Goal: Task Accomplishment & Management: Manage account settings

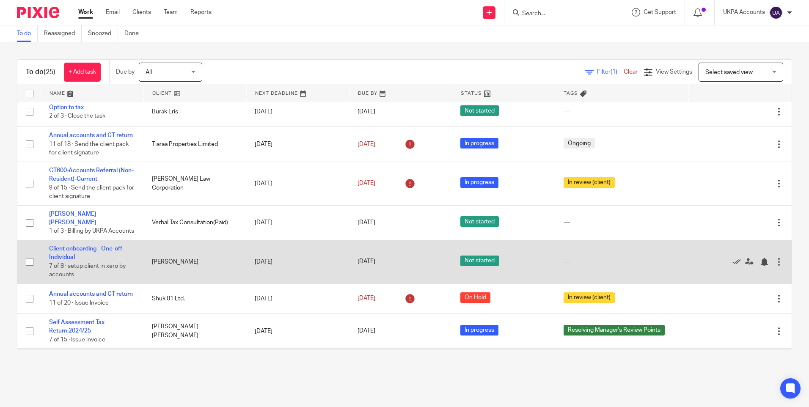
scroll to position [612, 0]
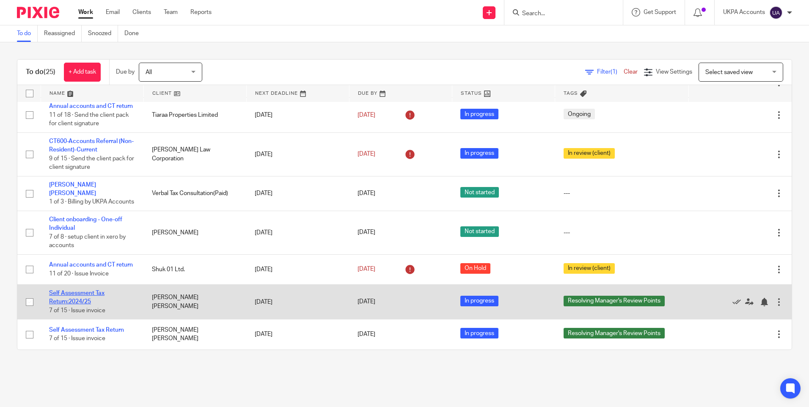
drag, startPoint x: 80, startPoint y: 297, endPoint x: 65, endPoint y: 296, distance: 15.3
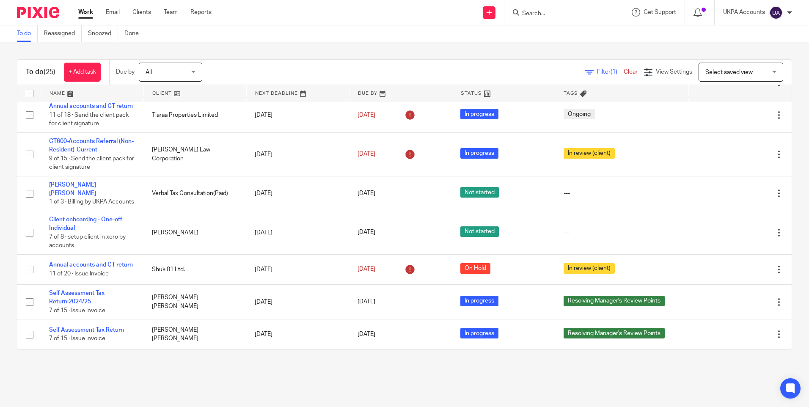
click at [25, 32] on link "To do" at bounding box center [27, 33] width 21 height 16
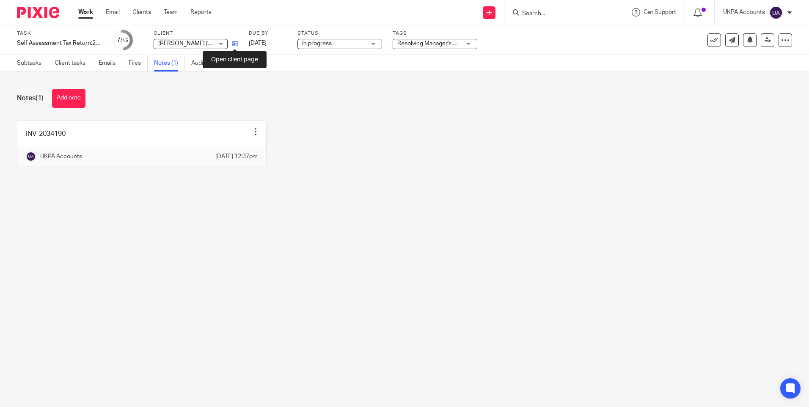
click at [236, 44] on icon at bounding box center [235, 44] width 6 height 6
click at [33, 60] on link "Subtasks" at bounding box center [32, 63] width 31 height 16
drag, startPoint x: 32, startPoint y: 62, endPoint x: 114, endPoint y: 176, distance: 139.9
click at [32, 63] on link "Subtasks" at bounding box center [32, 63] width 31 height 16
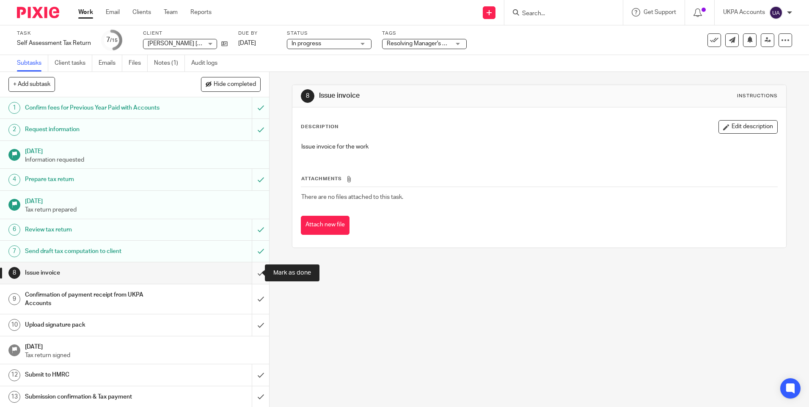
click at [253, 270] on input "submit" at bounding box center [134, 272] width 269 height 21
click at [257, 272] on input "submit" at bounding box center [134, 272] width 269 height 21
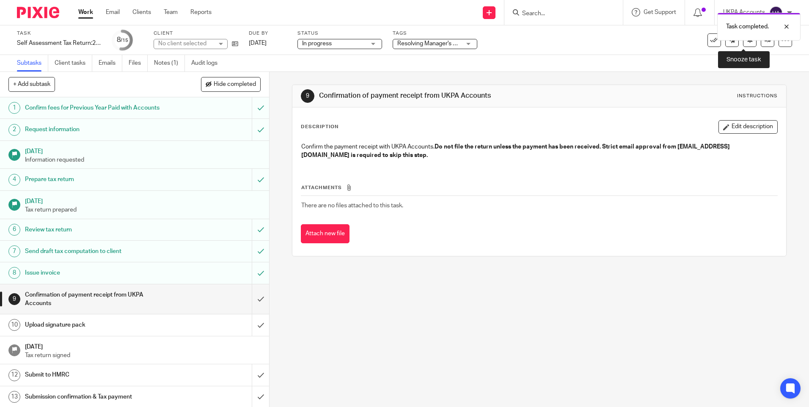
click at [747, 42] on icon at bounding box center [750, 39] width 6 height 6
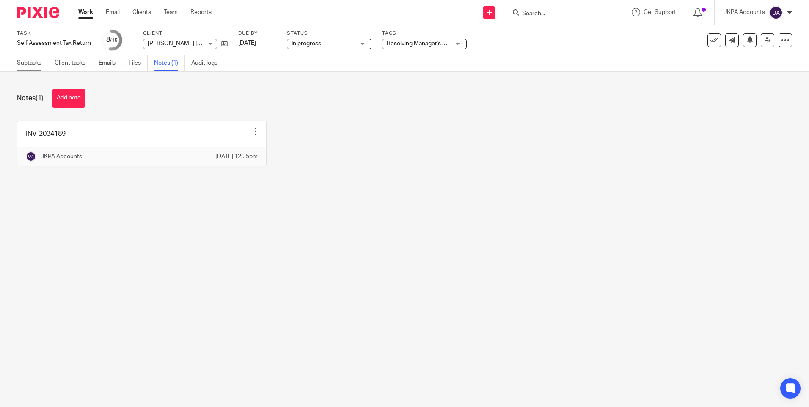
click at [33, 62] on link "Subtasks" at bounding box center [32, 63] width 31 height 16
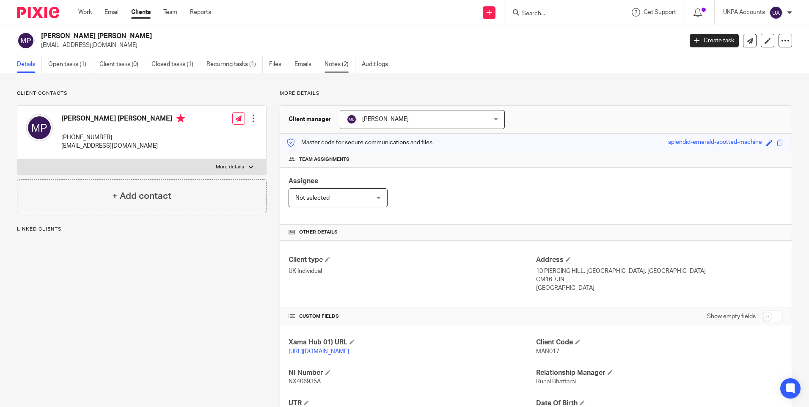
click at [338, 64] on link "Notes (2)" at bounding box center [339, 64] width 31 height 16
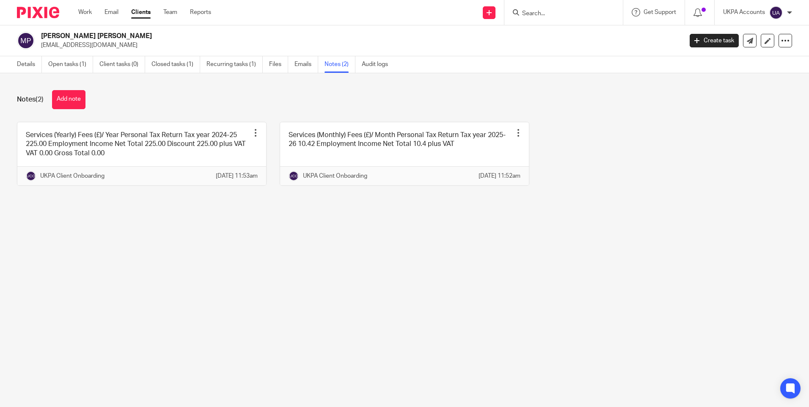
click at [286, 285] on main "Manisha Minesh Patel mintelproperty@protonmail.com Create task Update from Comp…" at bounding box center [404, 203] width 809 height 407
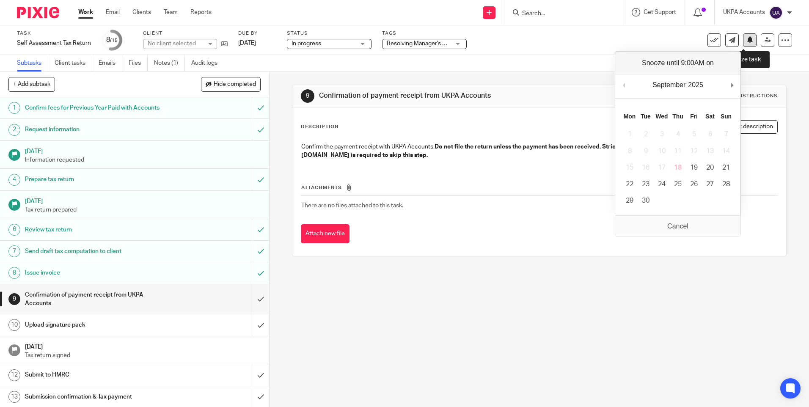
click at [747, 39] on icon at bounding box center [750, 39] width 6 height 6
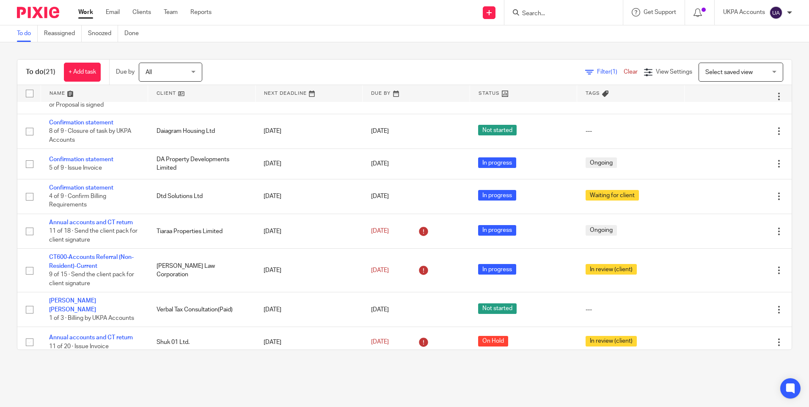
scroll to position [437, 0]
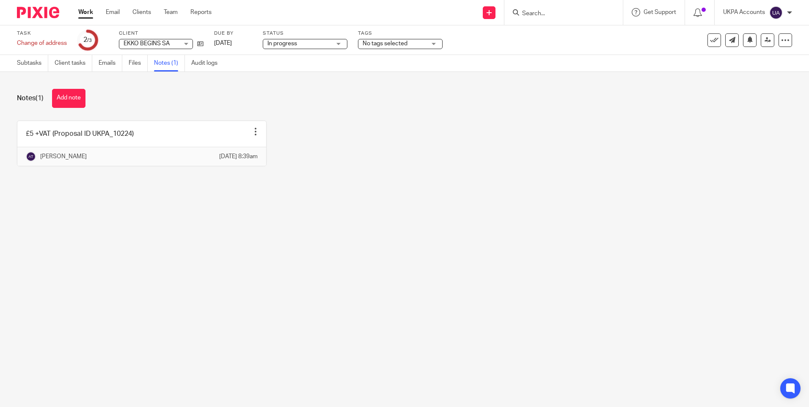
click at [378, 147] on div "£5 +VAT (Proposal ID UKPA_10224) Edit note Delete note Aayusha Tamang 18 Sep 20…" at bounding box center [398, 150] width 788 height 58
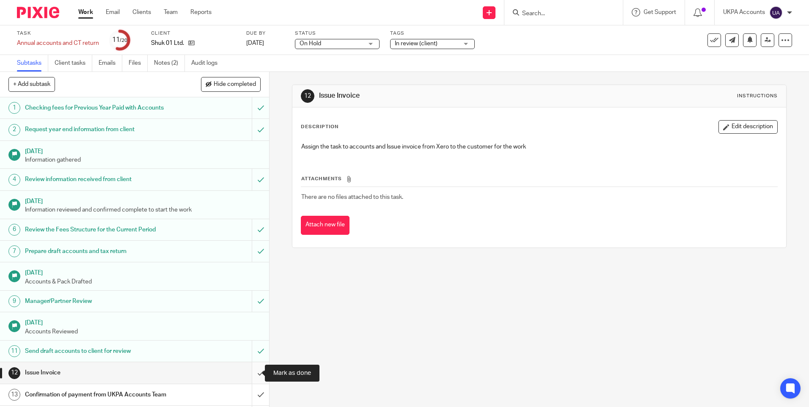
click at [252, 373] on input "submit" at bounding box center [134, 372] width 269 height 21
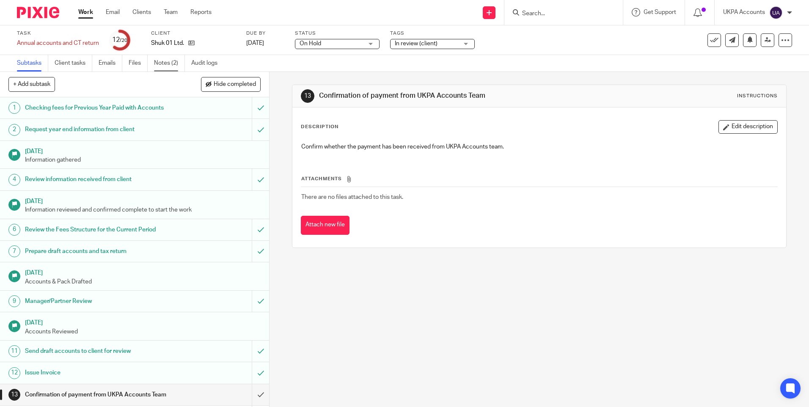
click at [167, 63] on link "Notes (2)" at bounding box center [169, 63] width 31 height 16
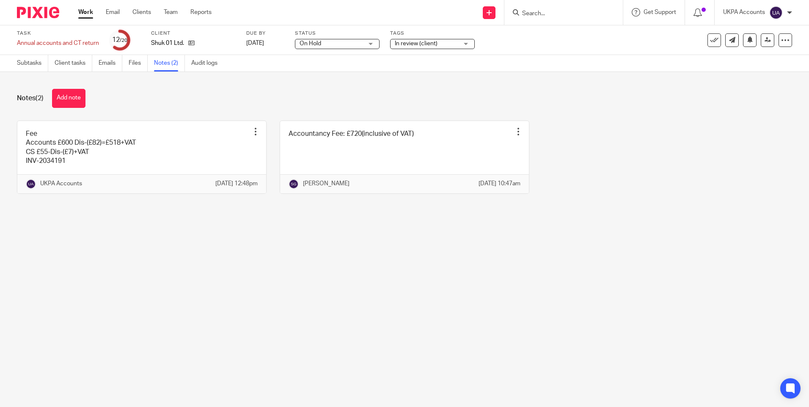
click at [316, 297] on main "Task Annual accounts and CT return Save Annual accounts and CT return 12 /20 Cl…" at bounding box center [404, 203] width 809 height 407
drag, startPoint x: 407, startPoint y: 282, endPoint x: 257, endPoint y: 245, distance: 154.2
click at [401, 283] on main "Task Annual accounts and CT return Save Annual accounts and CT return 12 /20 Cl…" at bounding box center [404, 203] width 809 height 407
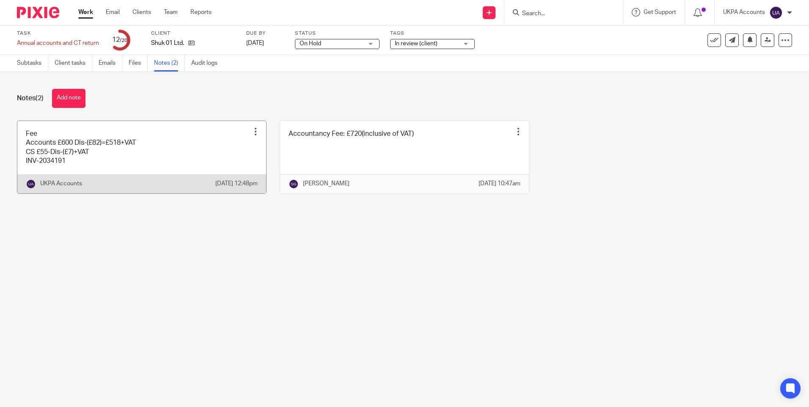
click at [253, 129] on div at bounding box center [255, 131] width 8 height 8
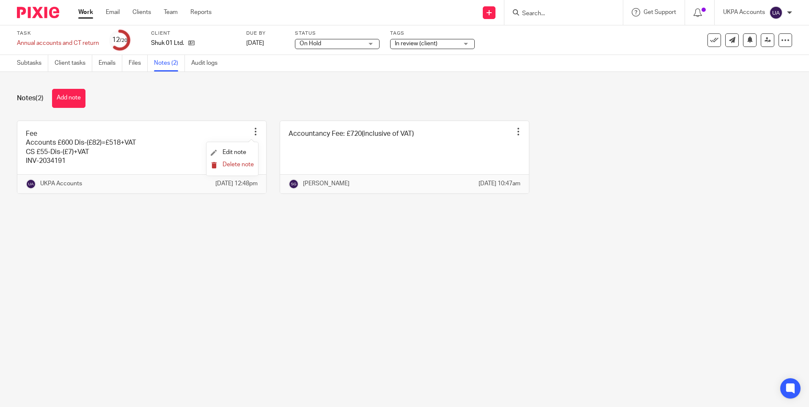
click at [237, 165] on span "Delete note" at bounding box center [237, 165] width 31 height 6
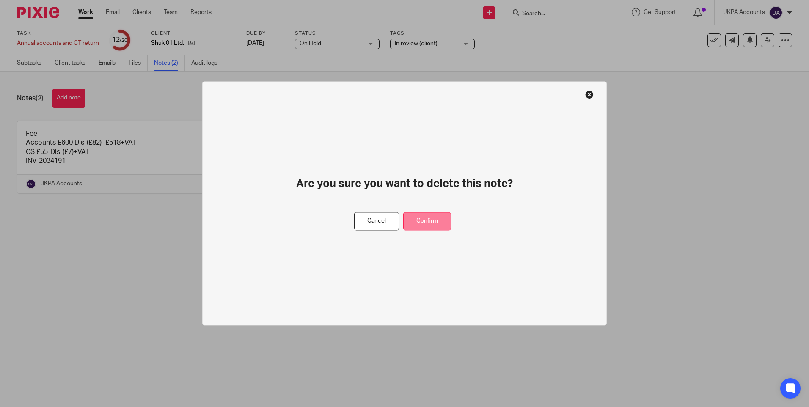
click at [406, 219] on button "Confirm" at bounding box center [427, 221] width 48 height 18
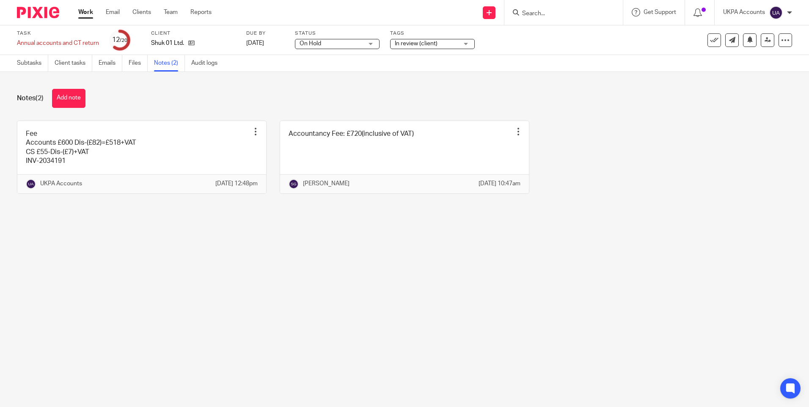
click at [294, 296] on main "Task Annual accounts and CT return Save Annual accounts and CT return 12 /20 Cl…" at bounding box center [404, 203] width 809 height 407
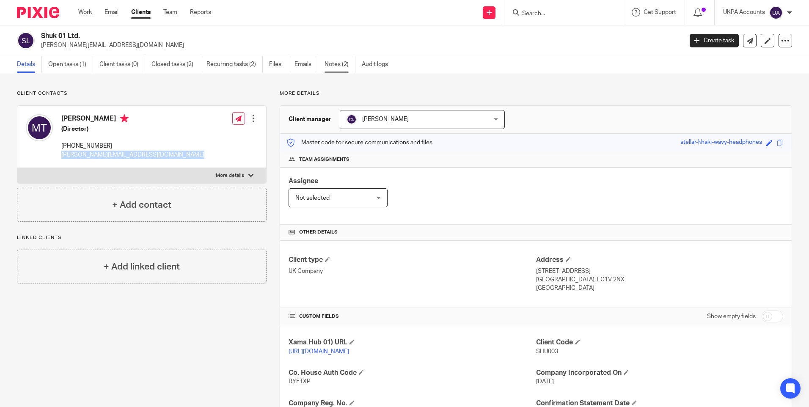
click at [348, 64] on link "Notes (2)" at bounding box center [339, 64] width 31 height 16
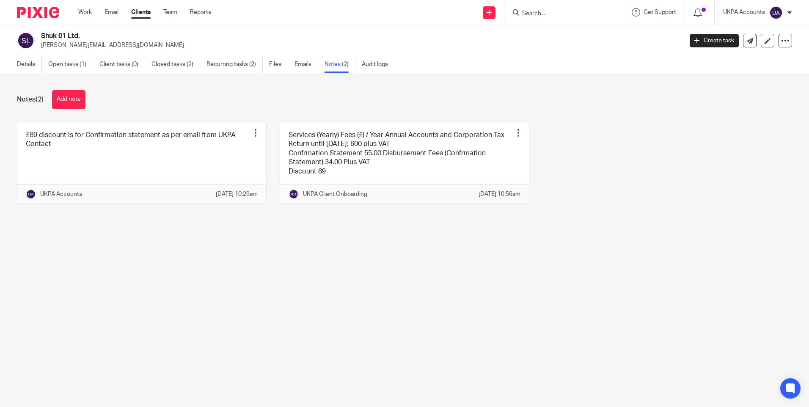
click at [373, 283] on main "[PERSON_NAME] 01 Ltd. [PERSON_NAME][EMAIL_ADDRESS][DOMAIN_NAME] Create task Upd…" at bounding box center [404, 203] width 809 height 407
click at [266, 293] on main "[PERSON_NAME] 01 Ltd. [PERSON_NAME][EMAIL_ADDRESS][DOMAIN_NAME] Create task Upd…" at bounding box center [404, 203] width 809 height 407
click at [391, 106] on div "Notes (2) Add note" at bounding box center [404, 99] width 775 height 19
click at [201, 76] on div "Notes (2) Add note £89 discount is for Confirmation statement as per email from…" at bounding box center [404, 153] width 809 height 160
click at [380, 277] on main "Shuk 01 Ltd. mabel.tay@gmail.com Create task Update from Companies House Export…" at bounding box center [404, 203] width 809 height 407
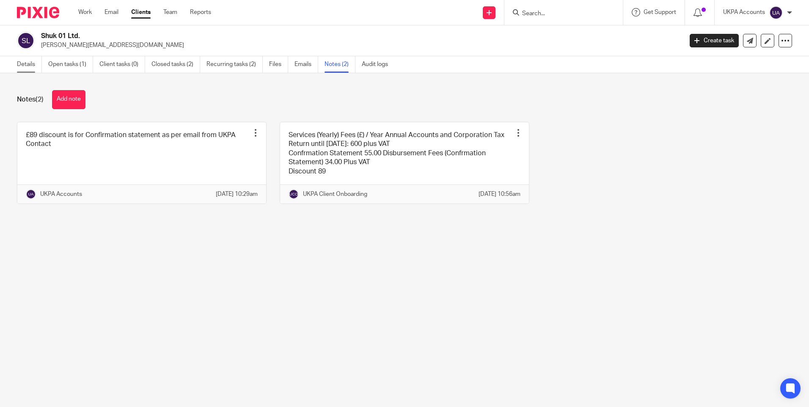
click at [25, 62] on link "Details" at bounding box center [29, 64] width 25 height 16
click at [25, 65] on link "Details" at bounding box center [29, 64] width 25 height 16
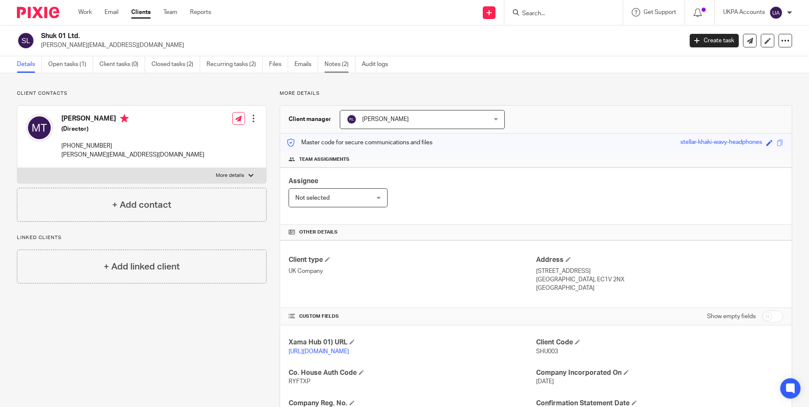
click at [335, 66] on link "Notes (2)" at bounding box center [339, 64] width 31 height 16
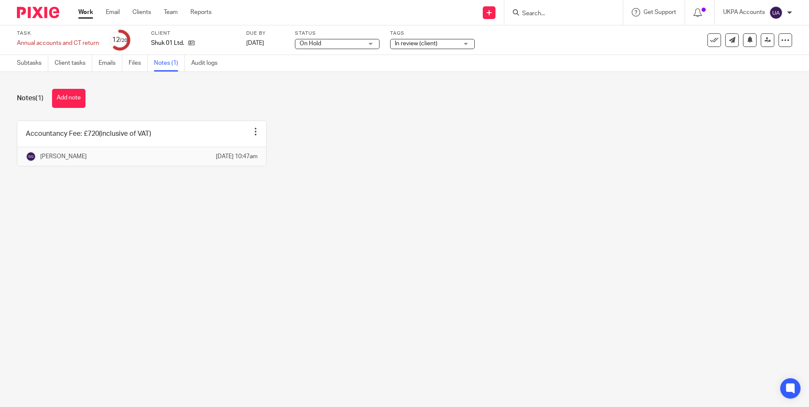
drag, startPoint x: 121, startPoint y: 197, endPoint x: 126, endPoint y: 96, distance: 101.2
click at [122, 196] on div "Notes (1) Add note Accountancy Fee: £720(inclusive of VAT) Edit note Delete not…" at bounding box center [404, 134] width 809 height 124
click at [71, 99] on button "Add note" at bounding box center [68, 98] width 33 height 19
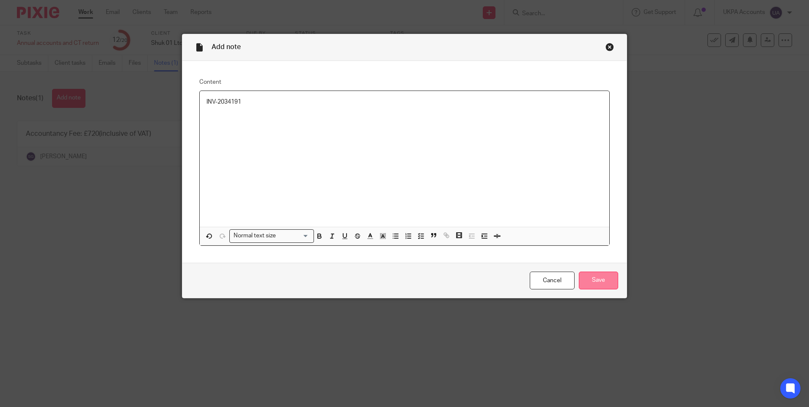
click at [610, 277] on input "Save" at bounding box center [598, 281] width 39 height 18
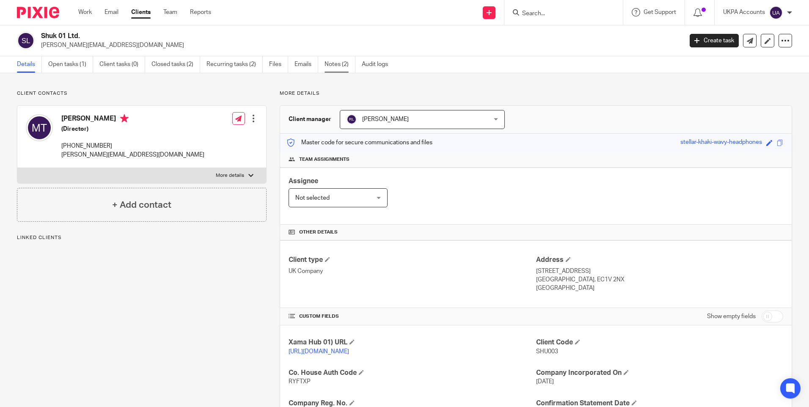
click at [331, 68] on link "Notes (2)" at bounding box center [339, 64] width 31 height 16
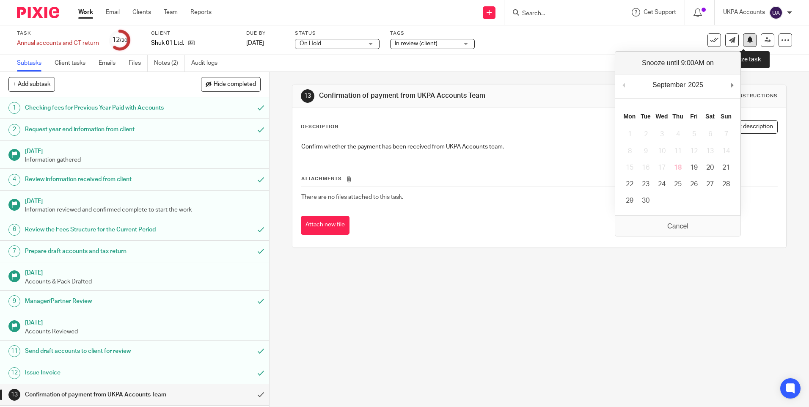
click at [747, 38] on icon at bounding box center [750, 39] width 6 height 6
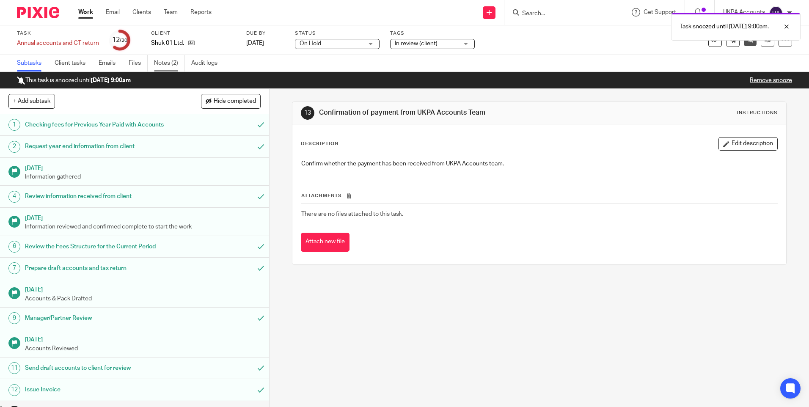
click at [175, 64] on link "Notes (2)" at bounding box center [169, 63] width 31 height 16
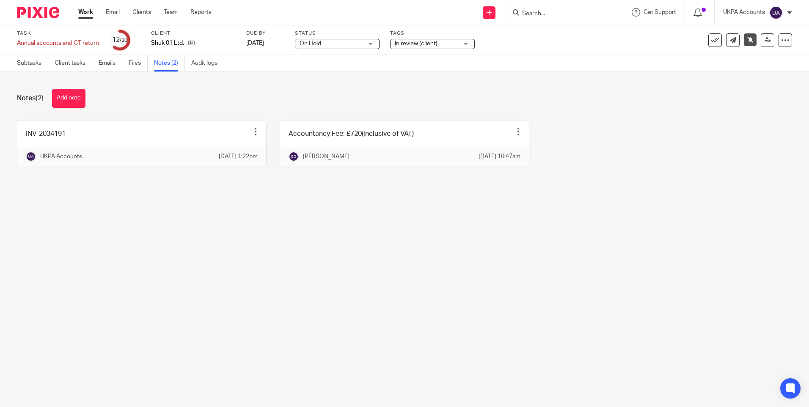
click at [91, 11] on link "Work" at bounding box center [85, 12] width 15 height 8
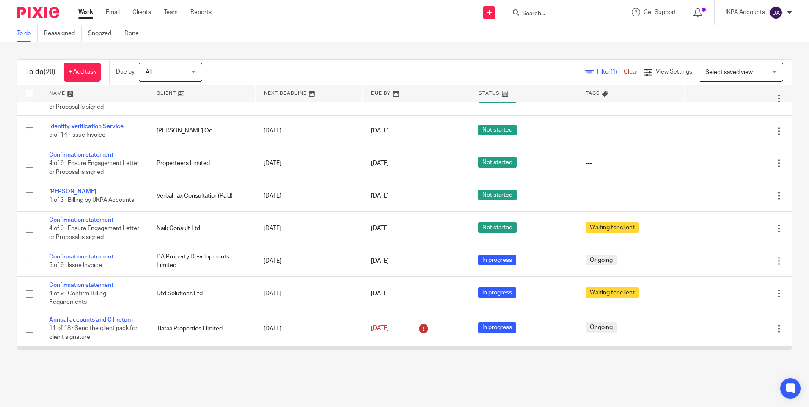
scroll to position [407, 0]
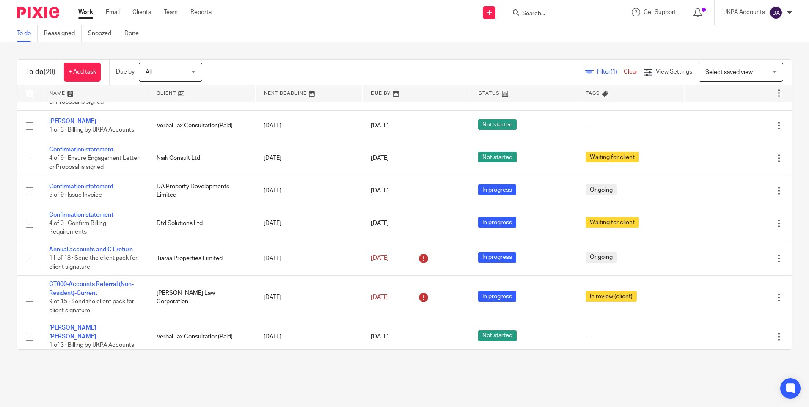
drag, startPoint x: 212, startPoint y: 364, endPoint x: 204, endPoint y: 357, distance: 10.5
click at [212, 364] on div "To do (20) + Add task Due by All All Today Tomorrow This week Next week This mo…" at bounding box center [404, 204] width 809 height 324
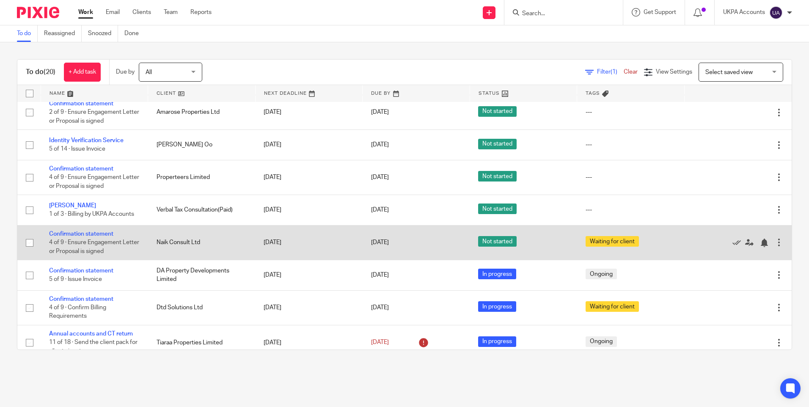
scroll to position [323, 0]
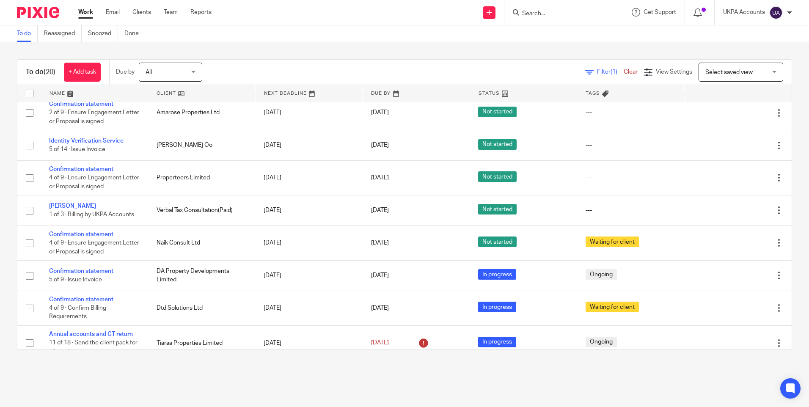
click at [18, 34] on link "To do" at bounding box center [27, 33] width 21 height 16
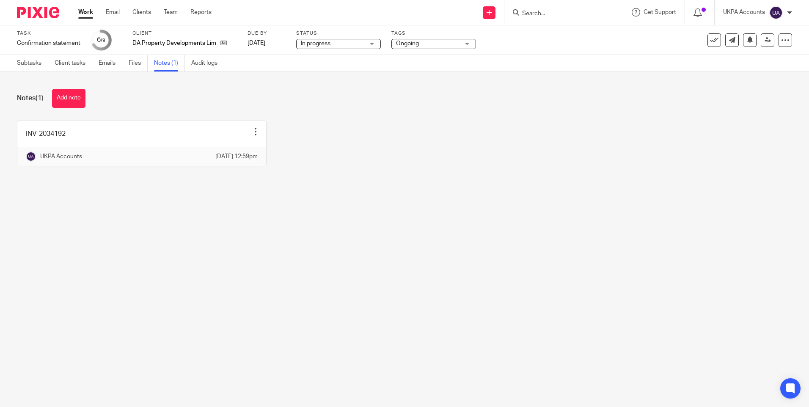
click at [377, 207] on main "Task Confirmation statement Save Confirmation statement 6 /9 Client DA Property…" at bounding box center [404, 203] width 809 height 407
click at [26, 64] on link "Subtasks" at bounding box center [32, 63] width 31 height 16
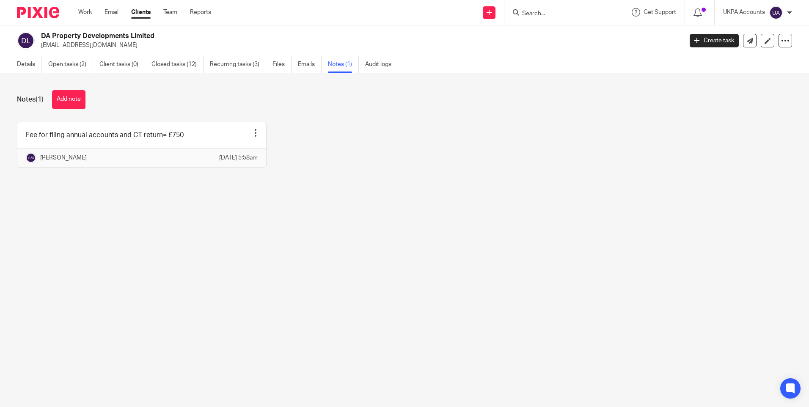
click at [330, 208] on main "DA Property Developments Limited [EMAIL_ADDRESS][DOMAIN_NAME] Create task Updat…" at bounding box center [404, 203] width 809 height 407
click at [26, 65] on link "Details" at bounding box center [29, 64] width 25 height 16
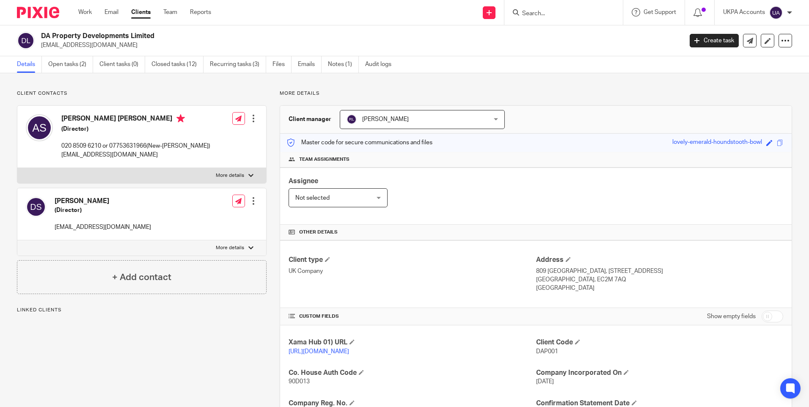
scroll to position [169, 0]
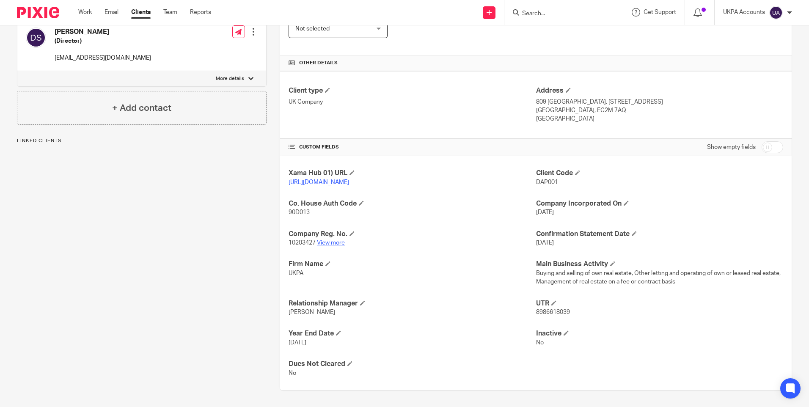
click at [338, 246] on link "View more" at bounding box center [331, 243] width 28 height 6
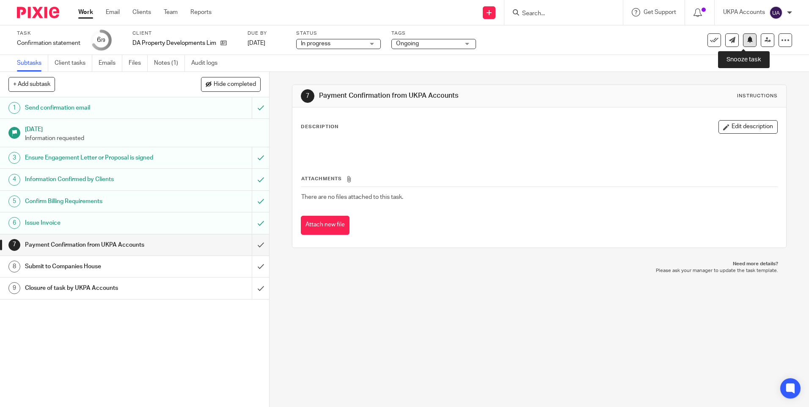
click at [747, 40] on icon at bounding box center [750, 39] width 6 height 6
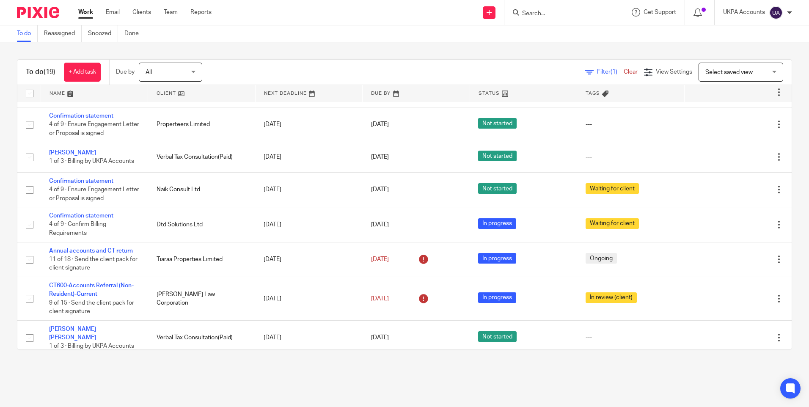
scroll to position [377, 0]
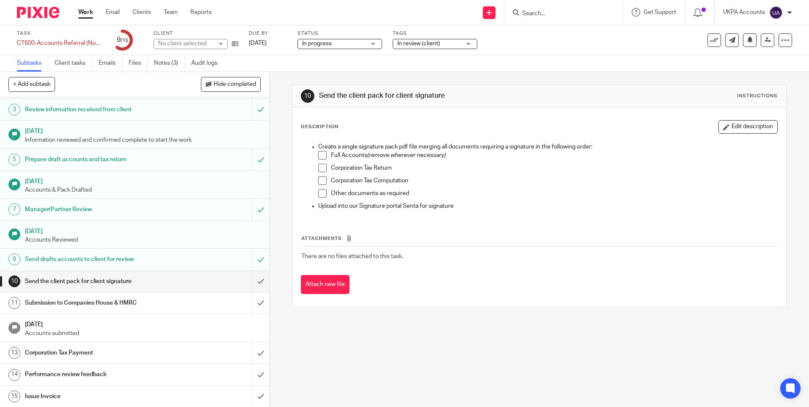
scroll to position [49, 0]
click at [166, 62] on link "Notes (3)" at bounding box center [169, 63] width 31 height 16
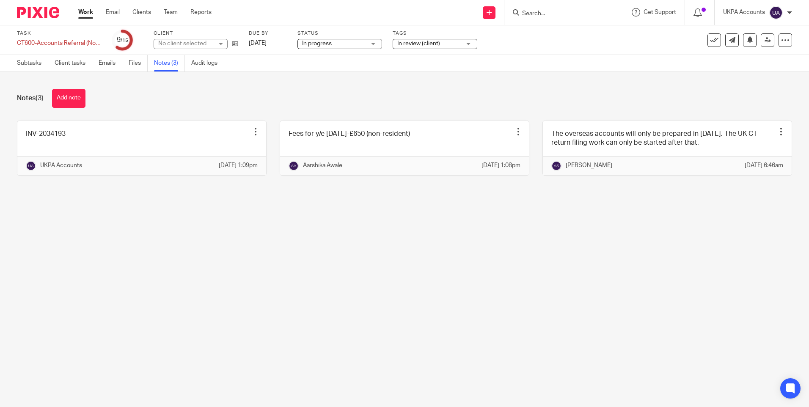
click at [654, 291] on main "Task CT600-Accounts Referral (Non-Resident)-Current Save CT600-Accounts Referra…" at bounding box center [404, 203] width 809 height 407
click at [747, 42] on icon at bounding box center [750, 39] width 6 height 6
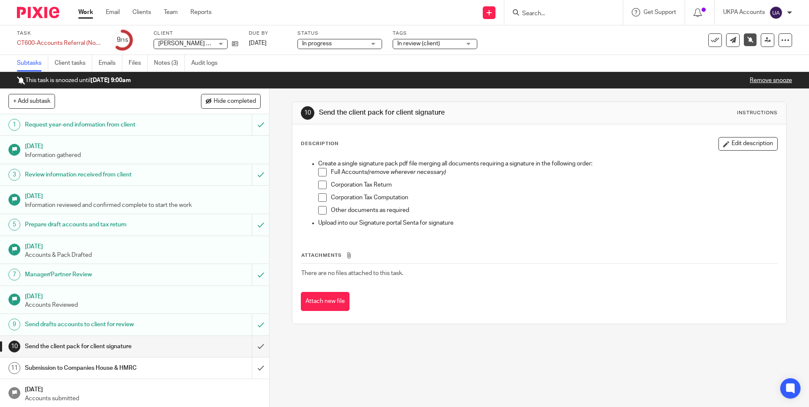
click at [85, 11] on link "Work" at bounding box center [85, 12] width 15 height 8
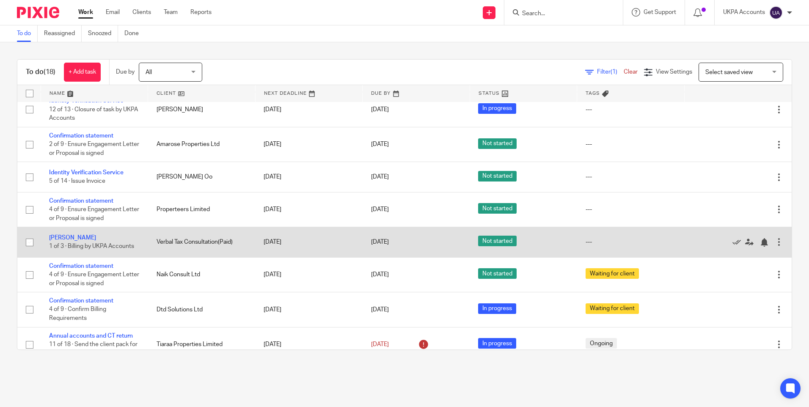
scroll to position [333, 0]
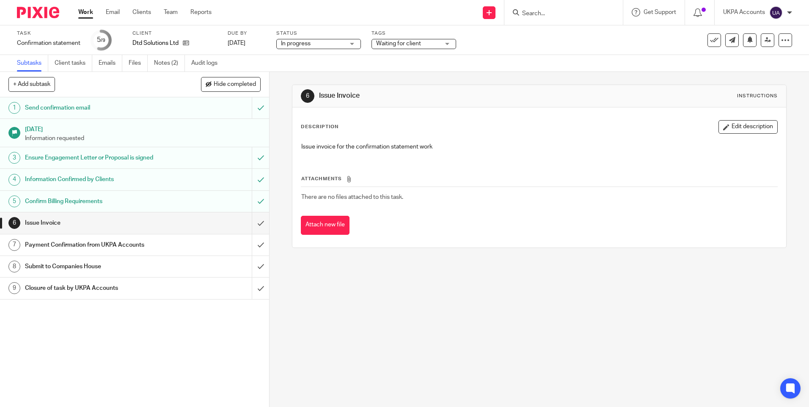
click at [363, 312] on div "6 Issue Invoice Instructions Description Edit description Issue invoice for the…" at bounding box center [538, 239] width 539 height 335
click at [254, 222] on input "submit" at bounding box center [134, 222] width 269 height 21
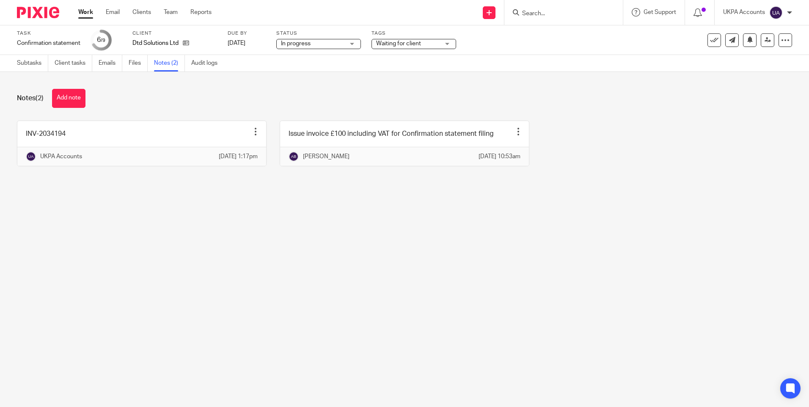
click at [664, 132] on div "INV-2034194 Edit note Delete note UKPA Accounts 18 Sep 2025 1:17pm Issue invoic…" at bounding box center [398, 150] width 788 height 58
drag, startPoint x: 188, startPoint y: 38, endPoint x: 458, endPoint y: 270, distance: 356.0
click at [458, 270] on main "Task Confirmation statement Save Confirmation statement 6 /9 Client Dtd Solutio…" at bounding box center [404, 203] width 809 height 407
click at [332, 318] on main "Task Confirmation statement Save Confirmation statement 6 /9 Client Dtd Solutio…" at bounding box center [404, 203] width 809 height 407
click at [34, 60] on link "Subtasks" at bounding box center [32, 63] width 31 height 16
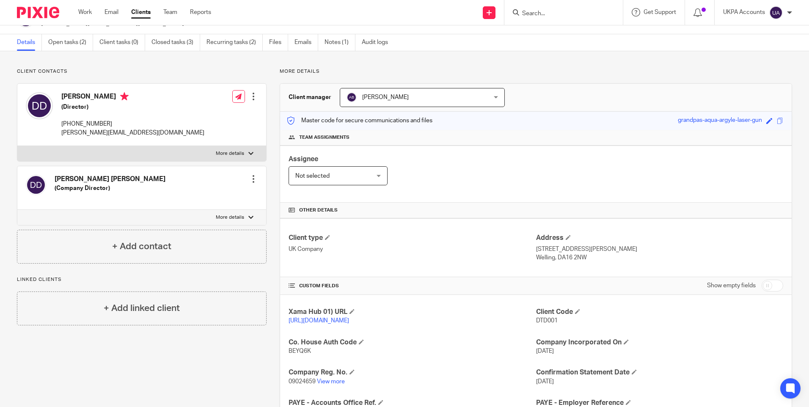
scroll to position [42, 0]
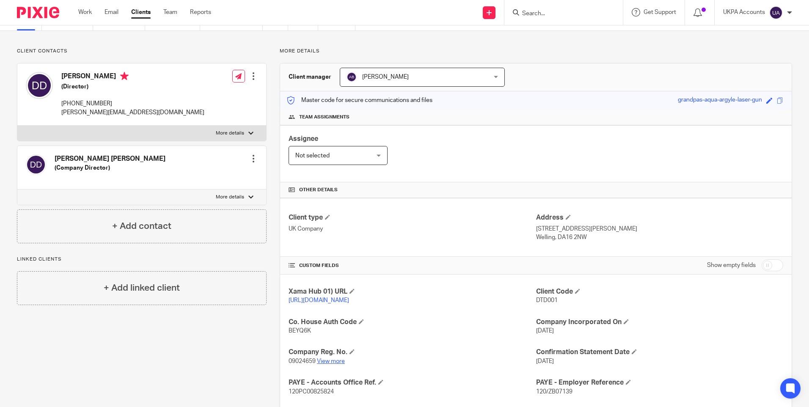
click at [342, 364] on link "View more" at bounding box center [331, 361] width 28 height 6
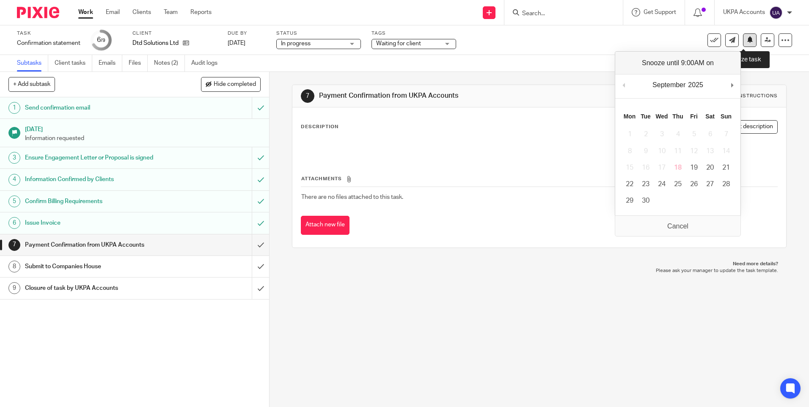
click at [747, 39] on icon at bounding box center [750, 39] width 6 height 6
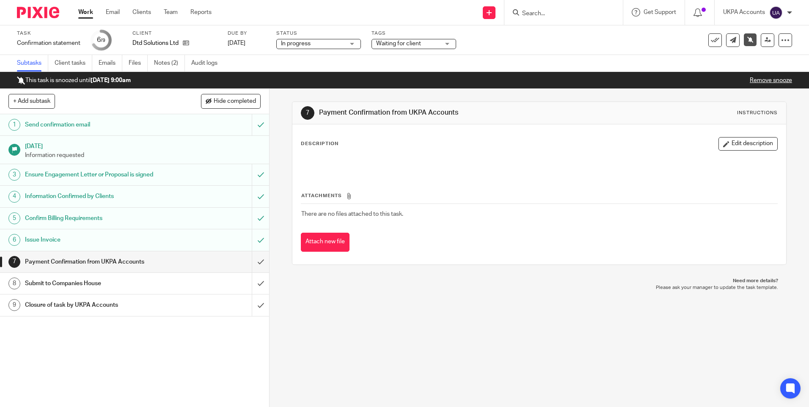
click at [87, 12] on link "Work" at bounding box center [85, 12] width 15 height 8
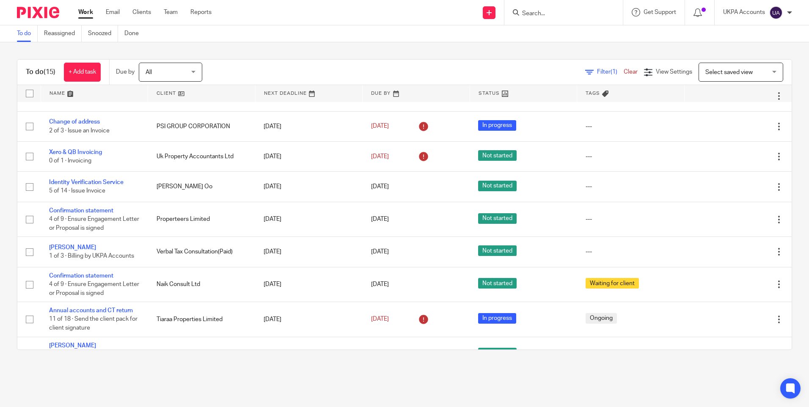
scroll to position [229, 0]
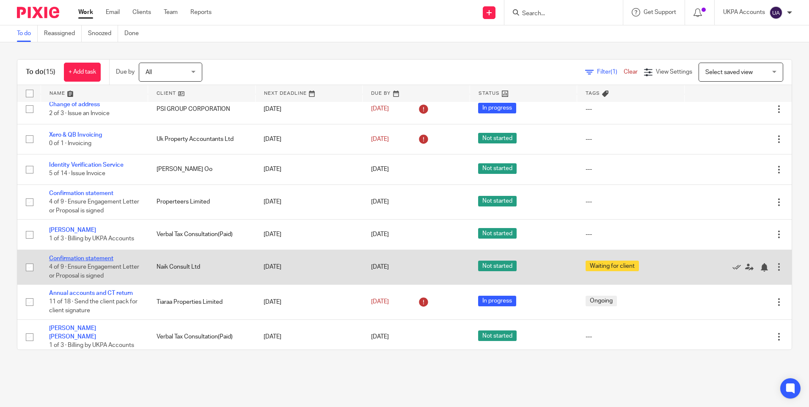
drag, startPoint x: 108, startPoint y: 261, endPoint x: 81, endPoint y: 260, distance: 27.5
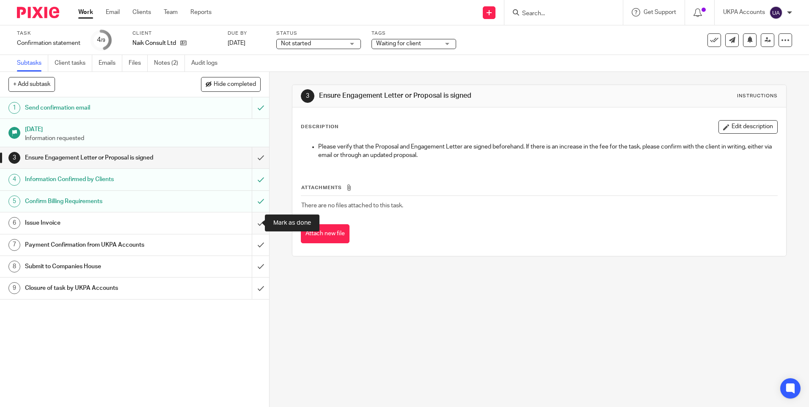
drag, startPoint x: 0, startPoint y: 0, endPoint x: 254, endPoint y: 223, distance: 338.1
click at [254, 223] on input "submit" at bounding box center [134, 222] width 269 height 21
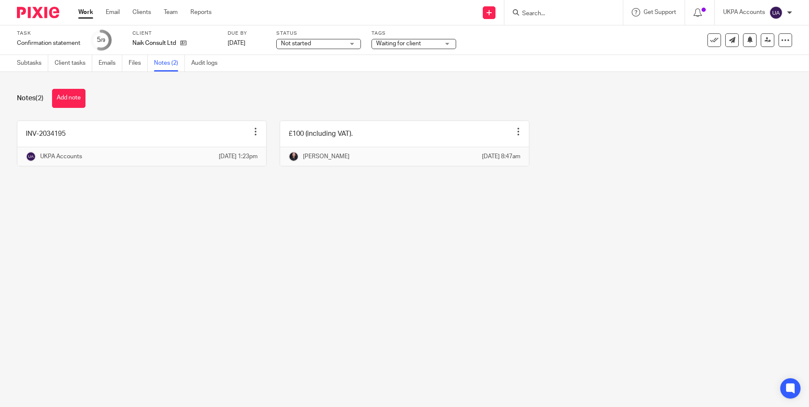
click at [371, 277] on main "Task Confirmation statement Save Confirmation statement 5 /9 Client Naik Consul…" at bounding box center [404, 203] width 809 height 407
click at [360, 287] on main "Task Confirmation statement Save Confirmation statement 5 /9 Client Naik Consul…" at bounding box center [404, 203] width 809 height 407
click at [351, 242] on main "Task Confirmation statement Save Confirmation statement 5 /9 Client Naik Consul…" at bounding box center [404, 203] width 809 height 407
click at [28, 60] on link "Subtasks" at bounding box center [32, 63] width 31 height 16
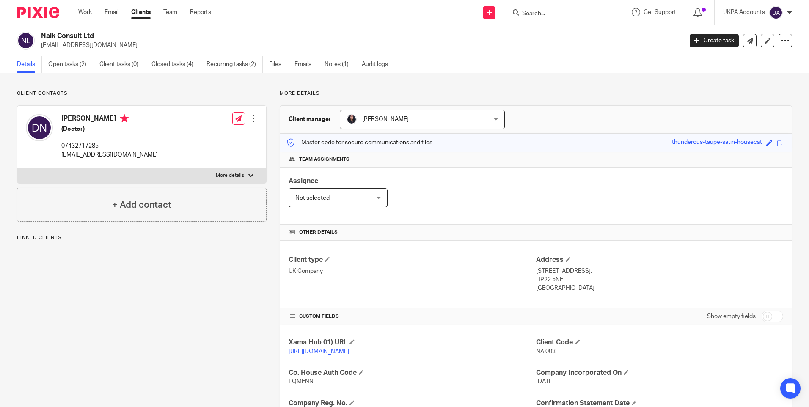
click at [329, 406] on p "14288274 View more" at bounding box center [411, 412] width 247 height 8
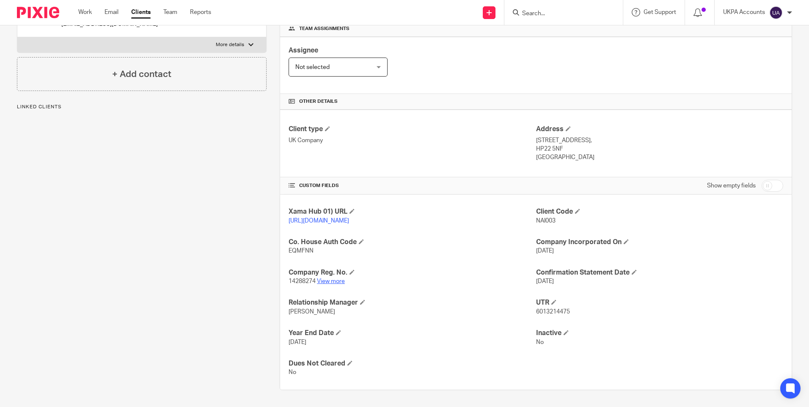
click at [329, 280] on link "View more" at bounding box center [331, 281] width 28 height 6
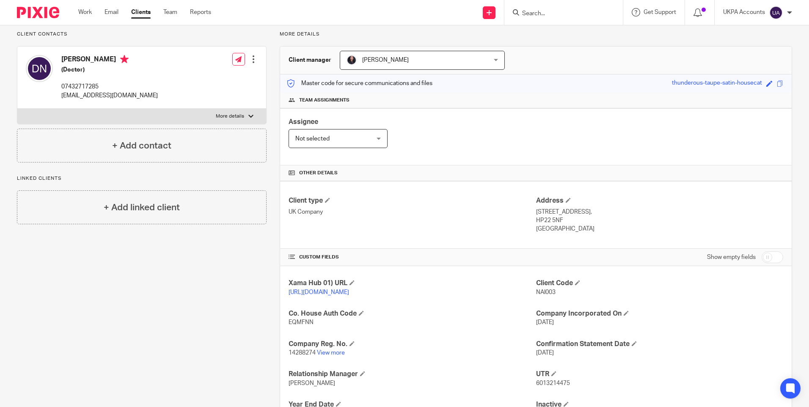
scroll to position [0, 0]
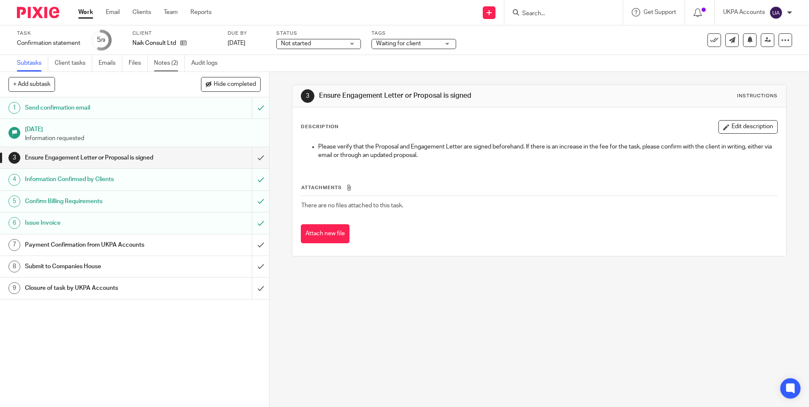
click at [173, 61] on link "Notes (2)" at bounding box center [169, 63] width 31 height 16
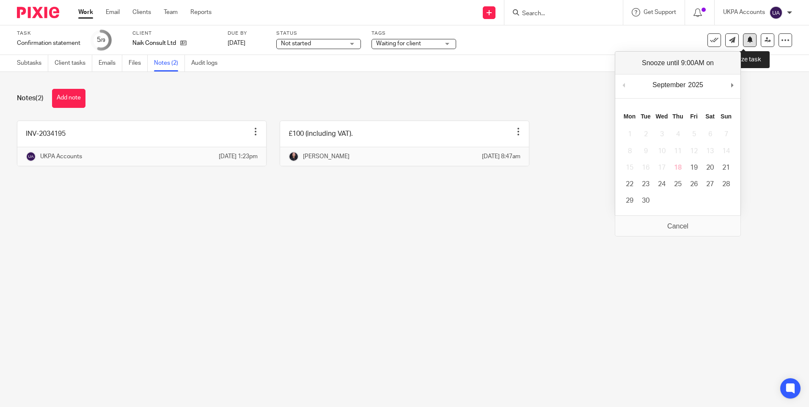
click at [747, 40] on icon at bounding box center [750, 39] width 6 height 6
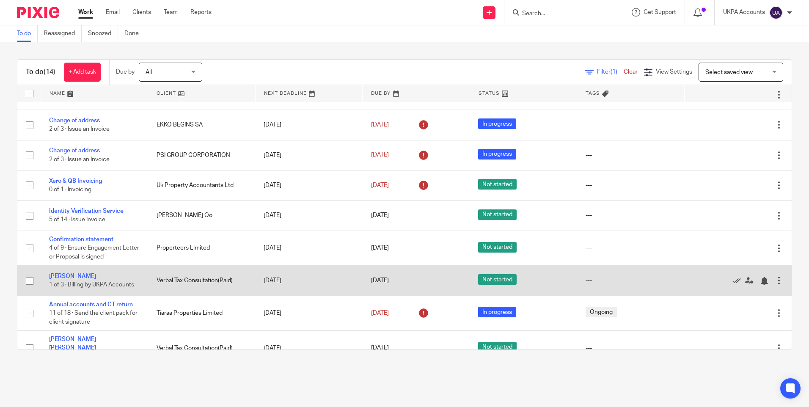
scroll to position [194, 0]
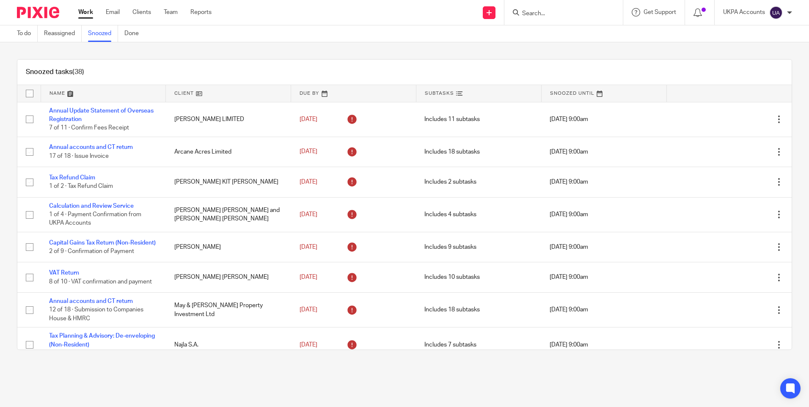
click at [567, 12] on input "Search" at bounding box center [559, 14] width 76 height 8
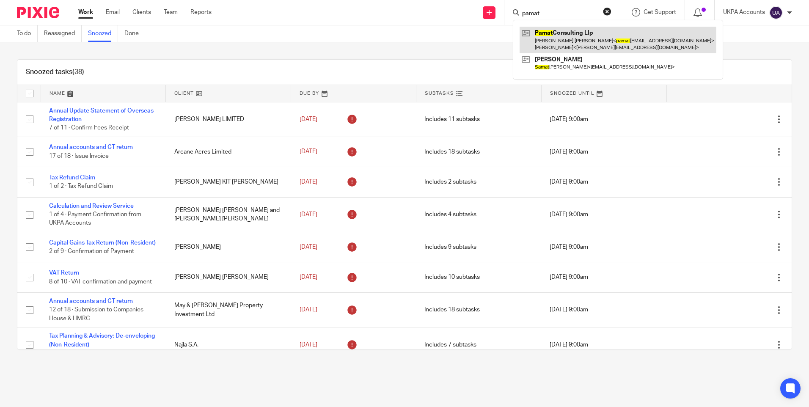
type input "pamat"
click at [557, 41] on link at bounding box center [617, 40] width 197 height 26
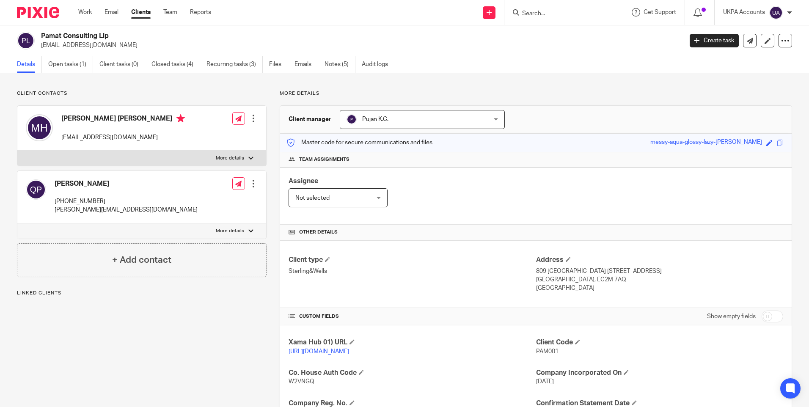
click at [69, 63] on link "Open tasks (1)" at bounding box center [70, 64] width 45 height 16
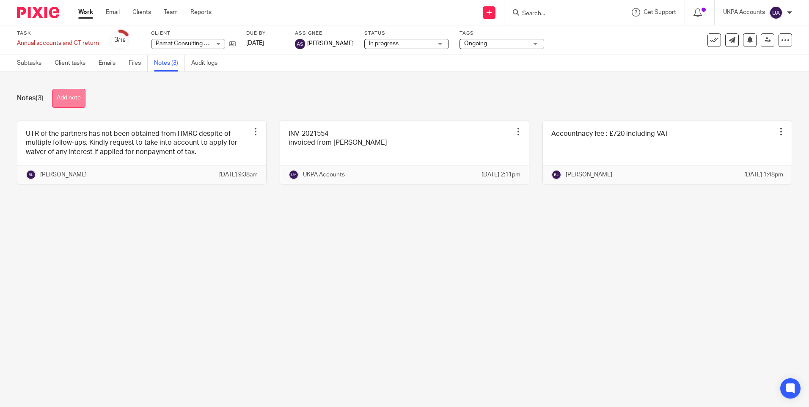
click at [82, 96] on button "Add note" at bounding box center [68, 98] width 33 height 19
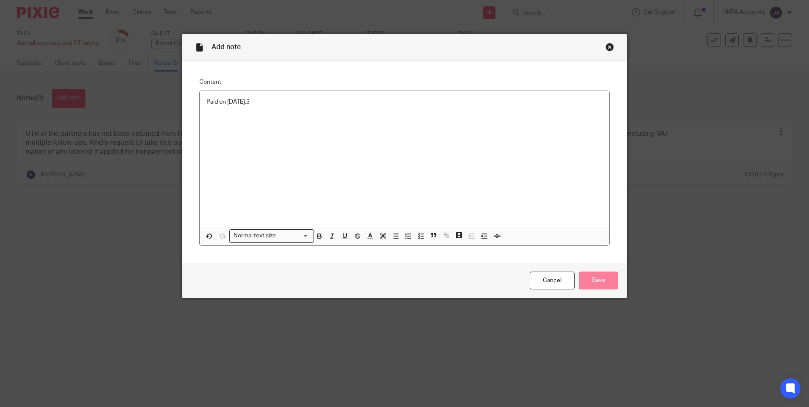
click at [600, 289] on input "Save" at bounding box center [598, 281] width 39 height 18
click at [290, 103] on p "Paid on 17 sep 2025.3" at bounding box center [404, 102] width 396 height 8
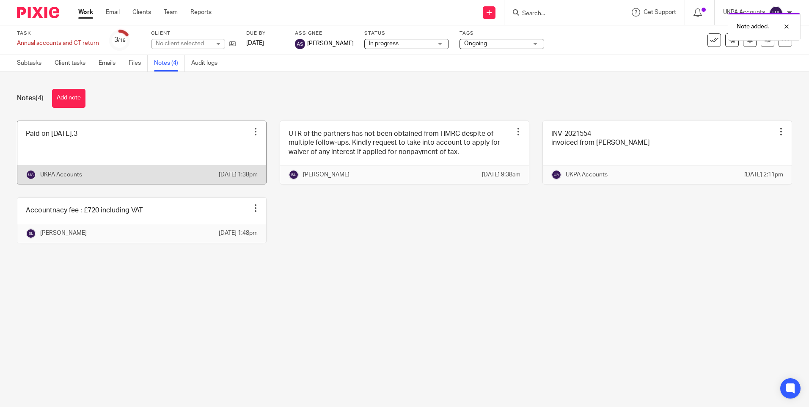
click at [253, 129] on div at bounding box center [255, 131] width 8 height 8
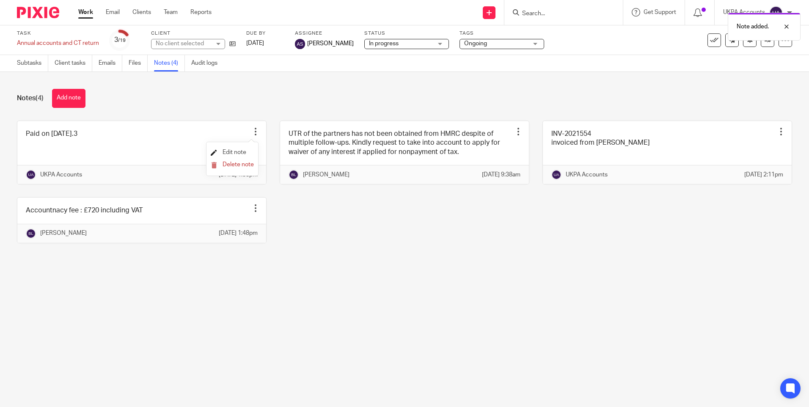
click at [231, 151] on span "Edit note" at bounding box center [234, 152] width 24 height 6
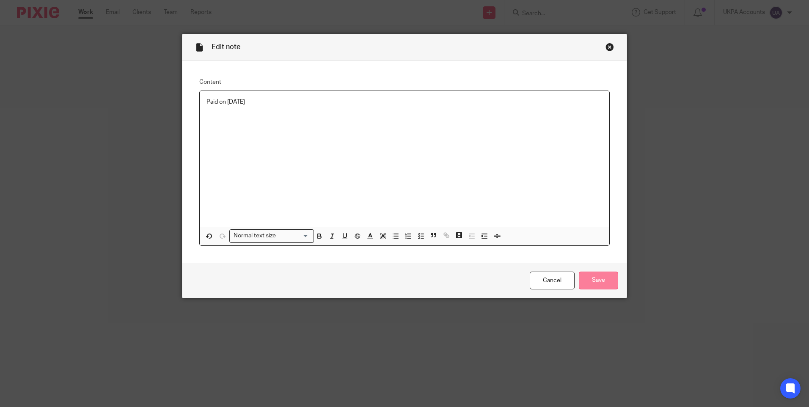
click at [597, 281] on input "Save" at bounding box center [598, 281] width 39 height 18
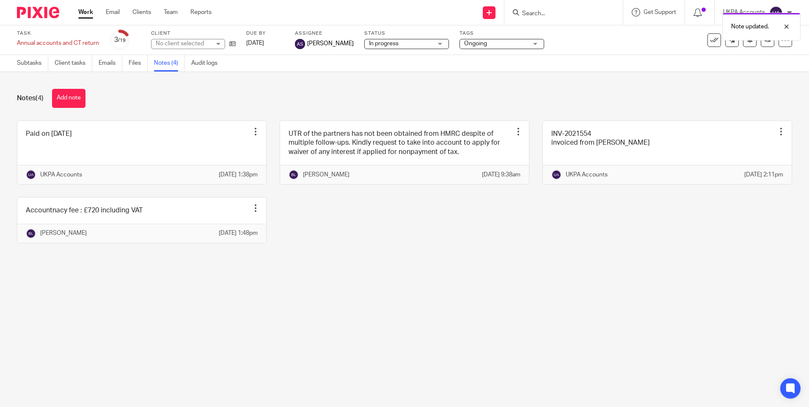
click at [338, 239] on div "Paid on 17 sep 2025 Edit note Delete note UKPA Accounts 18 Sep 2025 1:38pm UTR …" at bounding box center [398, 188] width 788 height 135
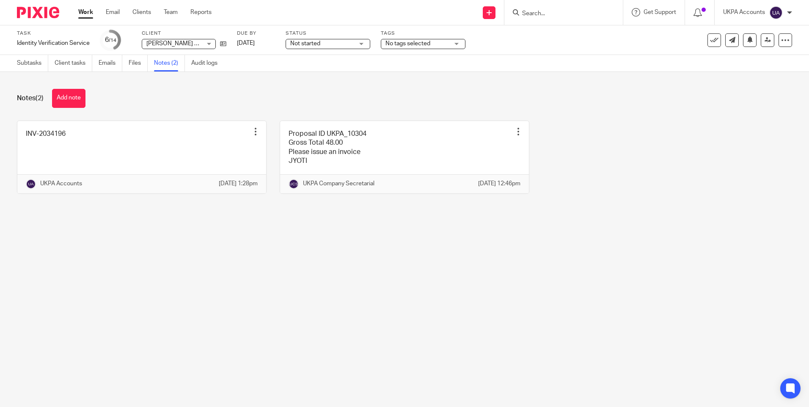
click at [275, 100] on div "Notes (2) Add note" at bounding box center [404, 98] width 775 height 19
click at [386, 261] on main "Task Identity Verification Service Save Identity Verification Service 6 /14 Cli…" at bounding box center [404, 203] width 809 height 407
click at [36, 66] on link "Subtasks" at bounding box center [32, 63] width 31 height 16
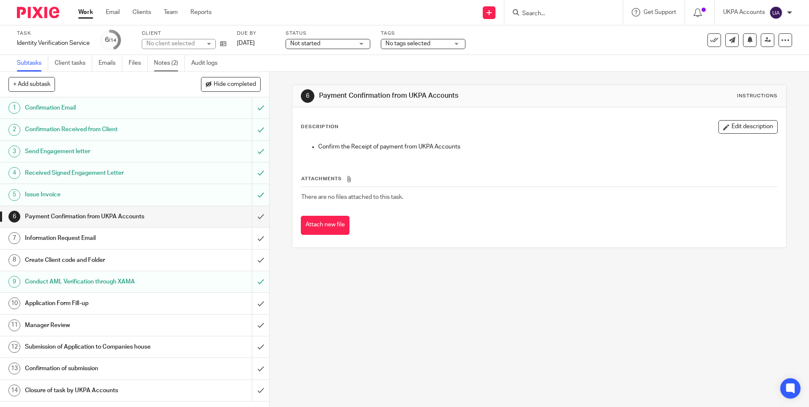
click at [166, 61] on link "Notes (2)" at bounding box center [169, 63] width 31 height 16
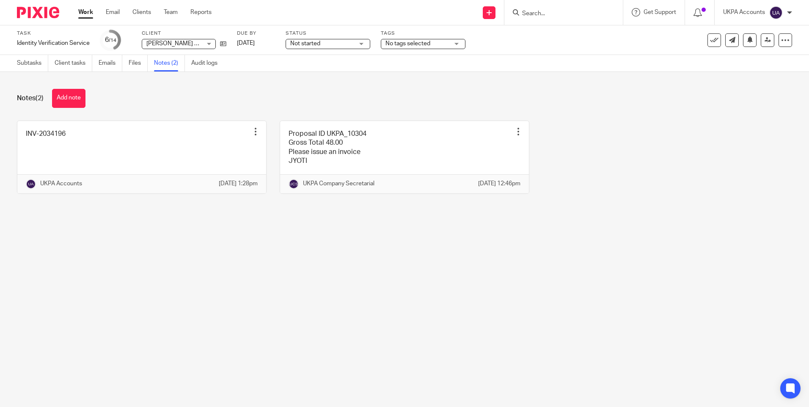
click at [169, 293] on main "Task Identity Verification Service Save Identity Verification Service 6 /14 Cli…" at bounding box center [404, 203] width 809 height 407
click at [178, 99] on div "Notes (2) Add note" at bounding box center [404, 98] width 775 height 19
click at [37, 66] on link "Subtasks" at bounding box center [32, 63] width 31 height 16
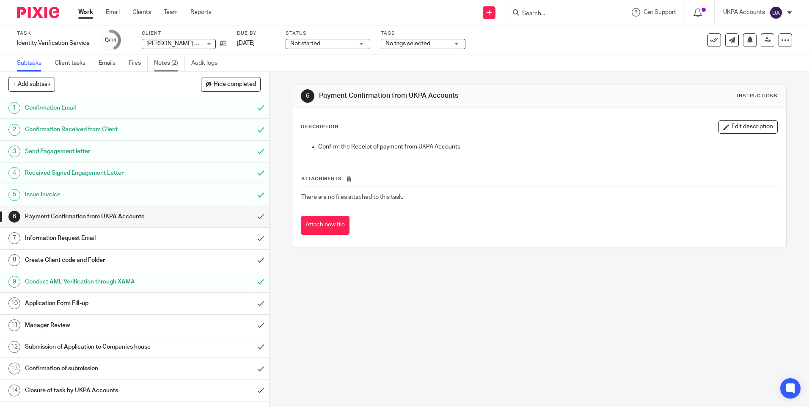
click at [162, 61] on link "Notes (2)" at bounding box center [169, 63] width 31 height 16
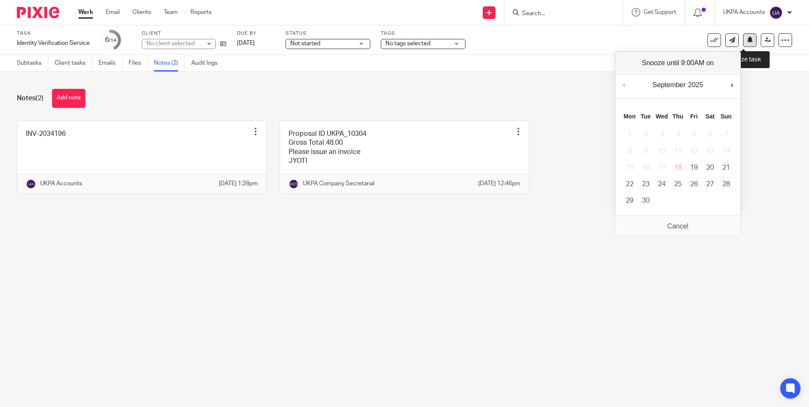
click at [747, 37] on button at bounding box center [750, 40] width 14 height 14
click at [682, 165] on td "18" at bounding box center [678, 167] width 16 height 16
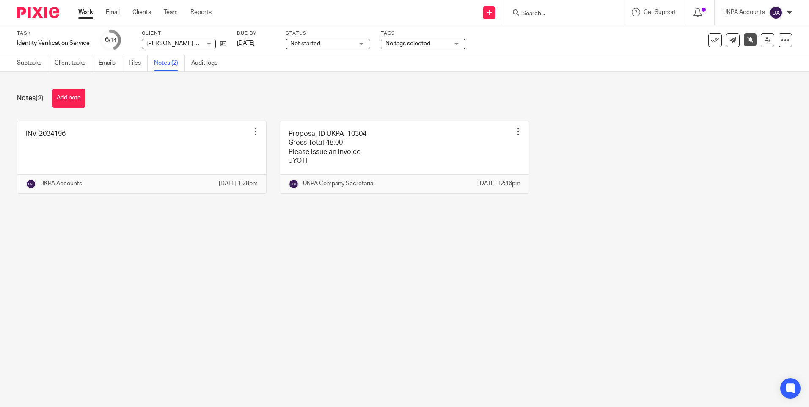
click at [265, 272] on main "Task Identity Verification Service Save Identity Verification Service 6 /14 Cli…" at bounding box center [404, 203] width 809 height 407
click at [196, 93] on div "Notes (2) Add note" at bounding box center [404, 98] width 775 height 19
drag, startPoint x: 153, startPoint y: 302, endPoint x: 139, endPoint y: 283, distance: 23.9
click at [152, 302] on main "Task Identity Verification Service Save Identity Verification Service 6 /14 Cli…" at bounding box center [404, 203] width 809 height 407
click at [264, 93] on div "Notes (2) Add note" at bounding box center [404, 98] width 775 height 19
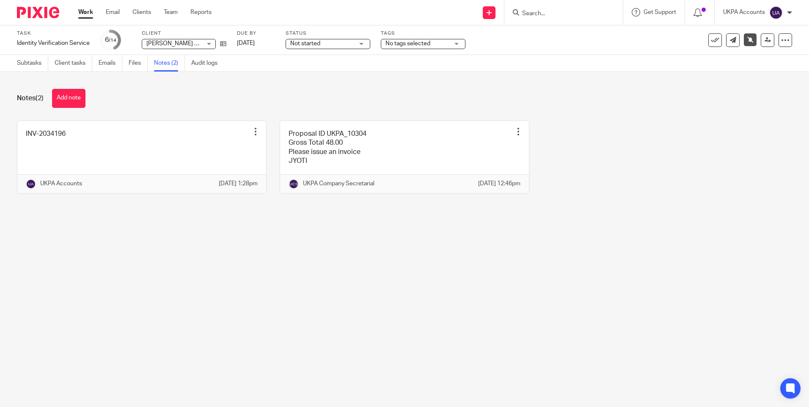
click at [88, 11] on link "Work" at bounding box center [85, 12] width 15 height 8
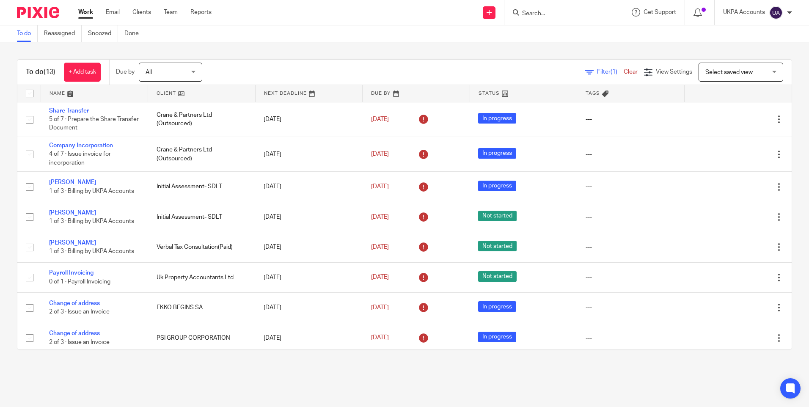
click at [326, 382] on main "To do Reassigned Snoozed Done To do (13) + Add task Due by All All Today Tomorr…" at bounding box center [404, 203] width 809 height 407
